Goal: Navigation & Orientation: Find specific page/section

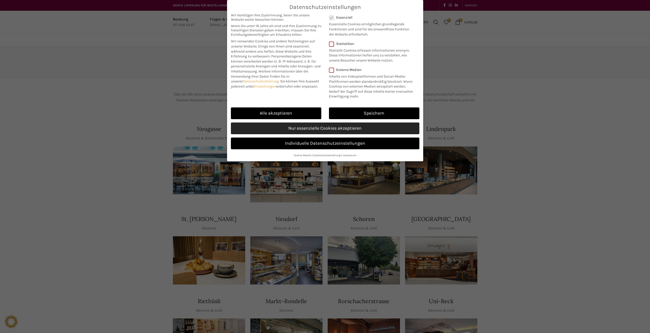
click at [321, 126] on link "Nur essenzielle Cookies akzeptieren" at bounding box center [325, 129] width 188 height 12
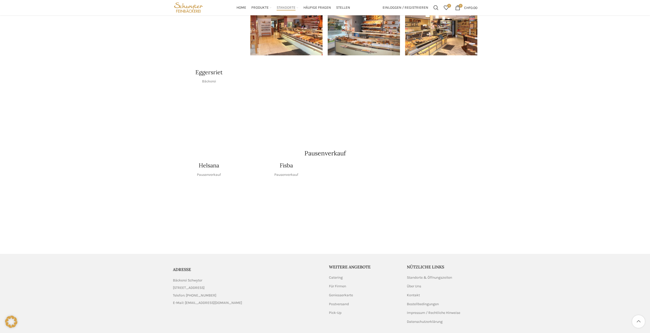
scroll to position [504, 0]
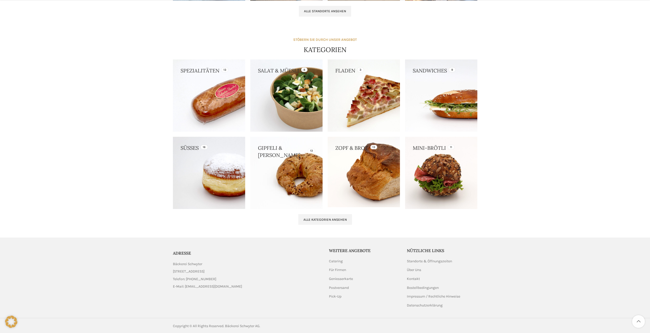
scroll to position [416, 0]
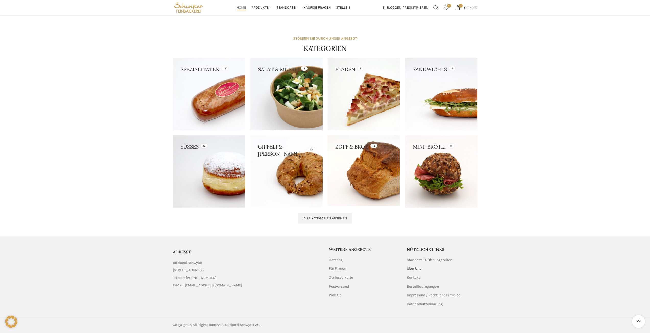
click at [412, 268] on link "Über Uns" at bounding box center [414, 268] width 15 height 5
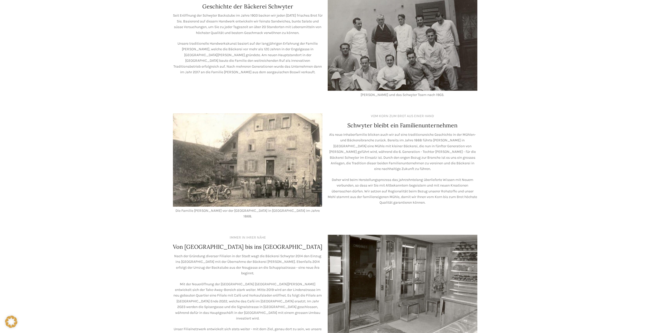
scroll to position [26, 0]
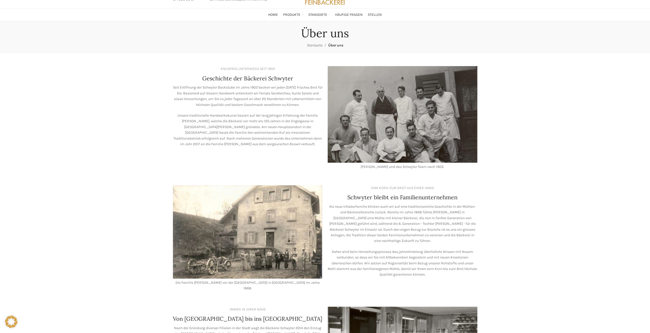
click at [230, 81] on h4 "Geschichte der Bäckerei Schwyter" at bounding box center [247, 79] width 91 height 8
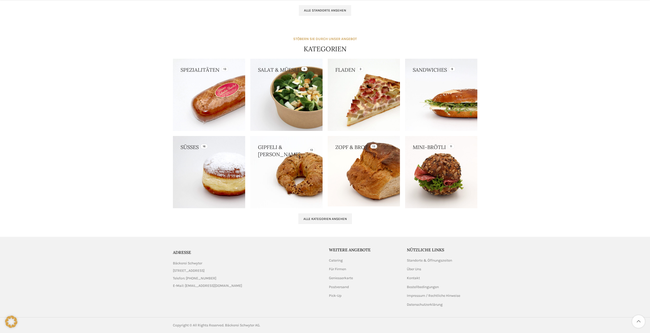
scroll to position [416, 0]
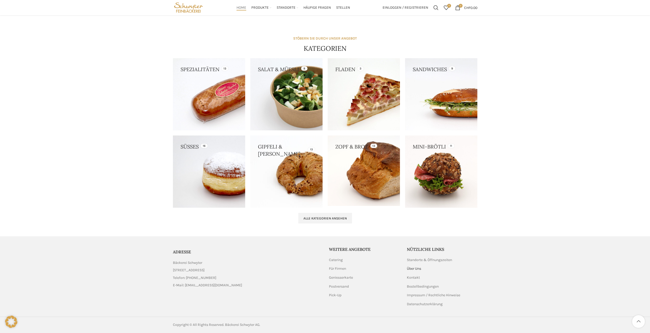
click at [418, 270] on link "Über Uns" at bounding box center [414, 268] width 15 height 5
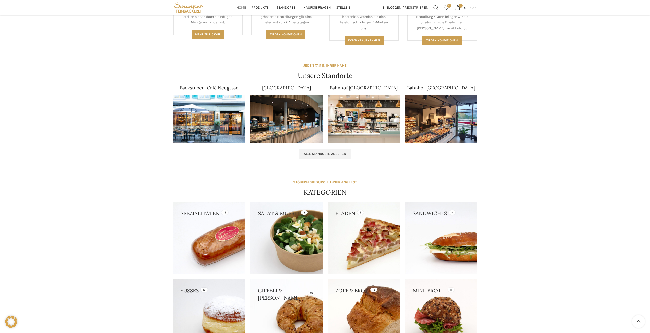
scroll to position [263, 0]
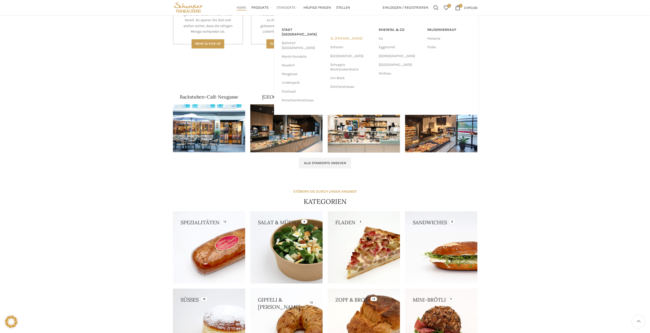
click at [335, 39] on link "St. [PERSON_NAME]" at bounding box center [351, 38] width 43 height 9
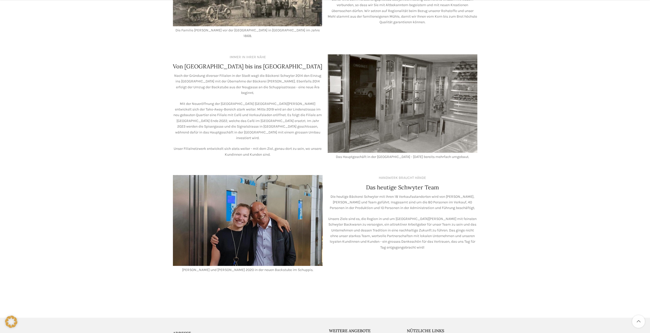
scroll to position [354, 0]
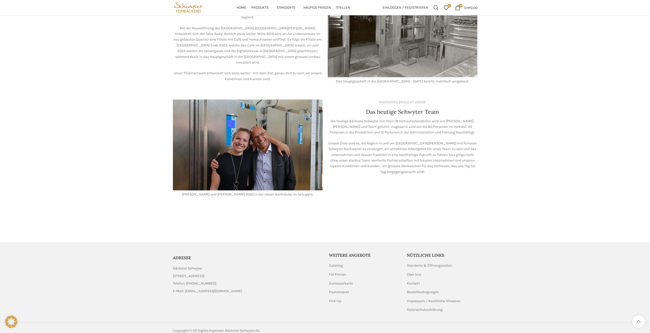
click at [203, 163] on img at bounding box center [248, 145] width 150 height 91
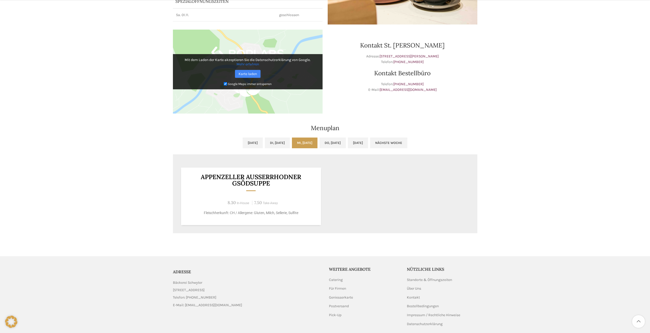
scroll to position [157, 0]
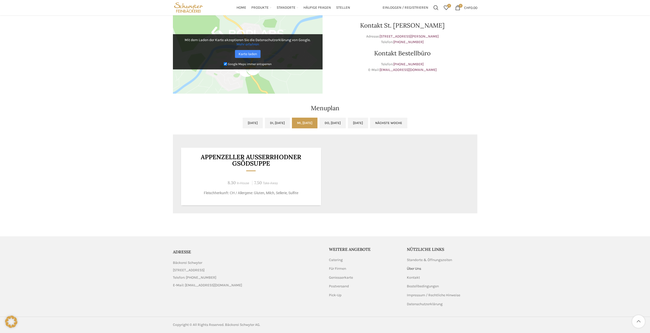
click at [416, 271] on link "Über Uns" at bounding box center [414, 268] width 15 height 5
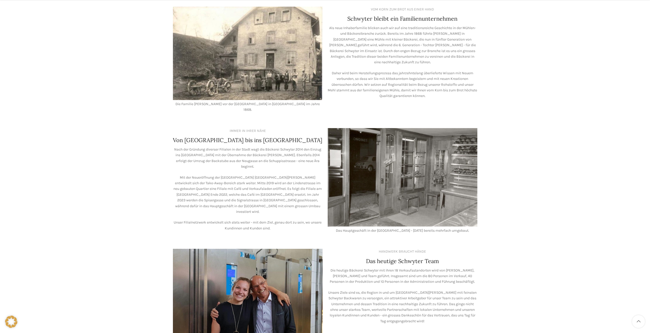
scroll to position [354, 0]
